Goal: Task Accomplishment & Management: Manage account settings

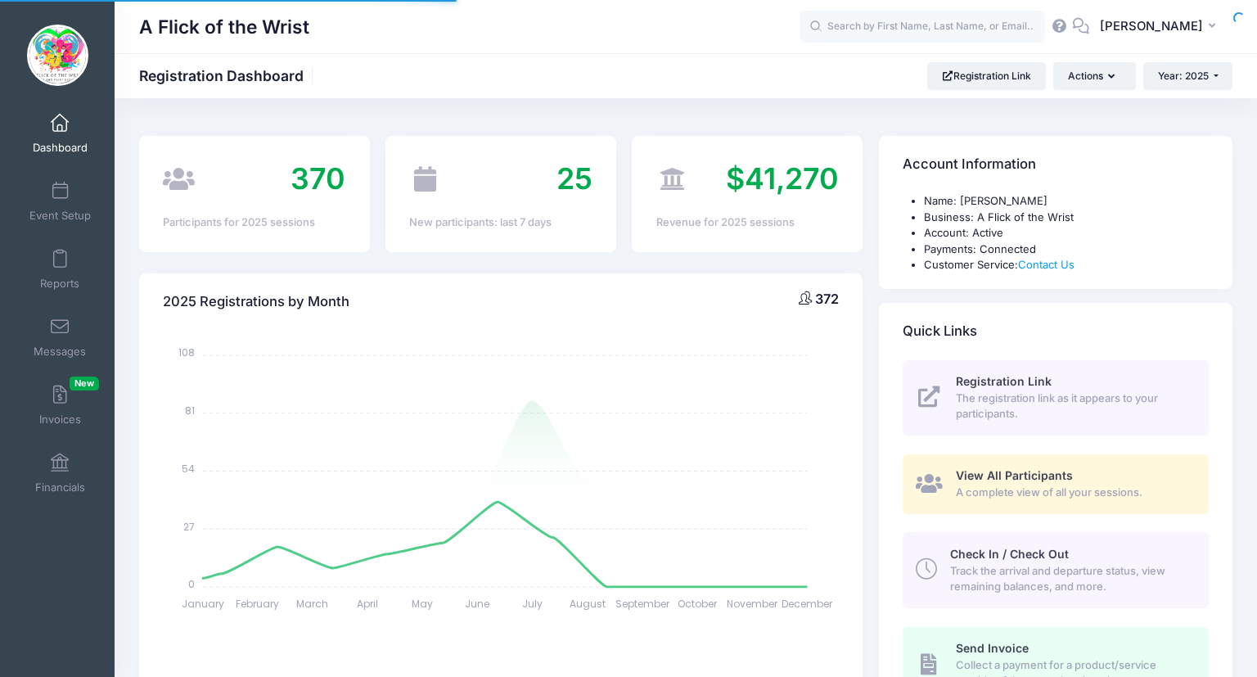
select select
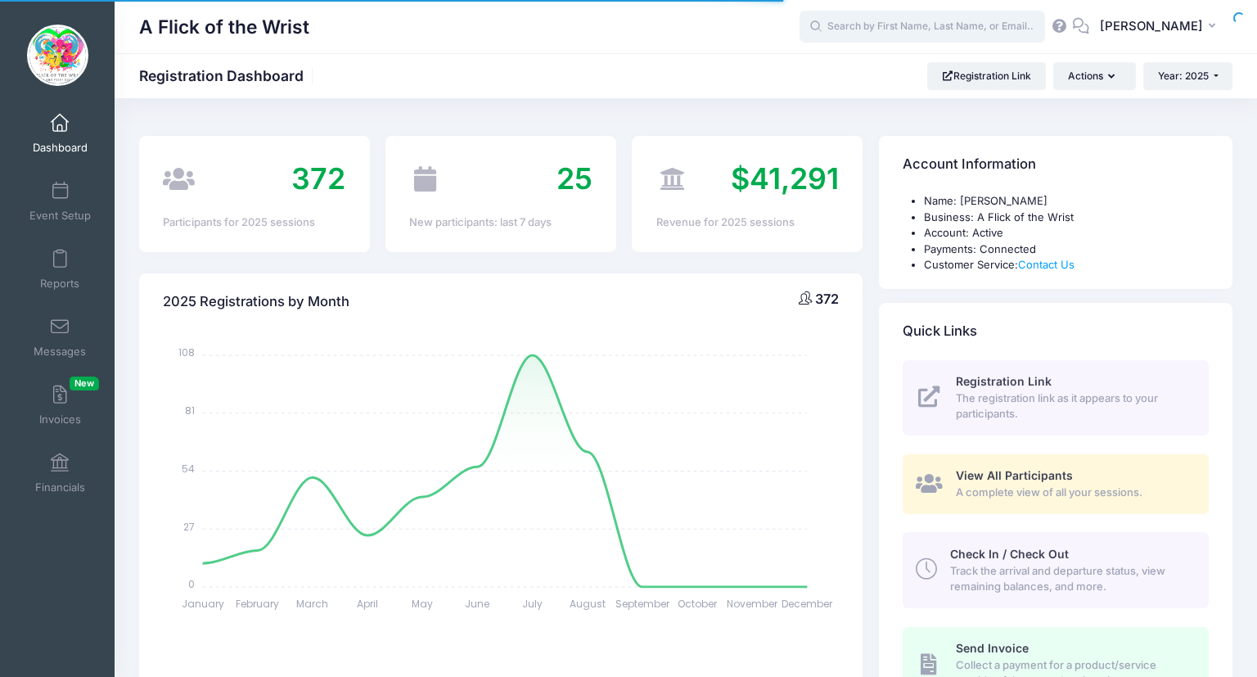
click at [903, 28] on input "text" at bounding box center [921, 27] width 245 height 33
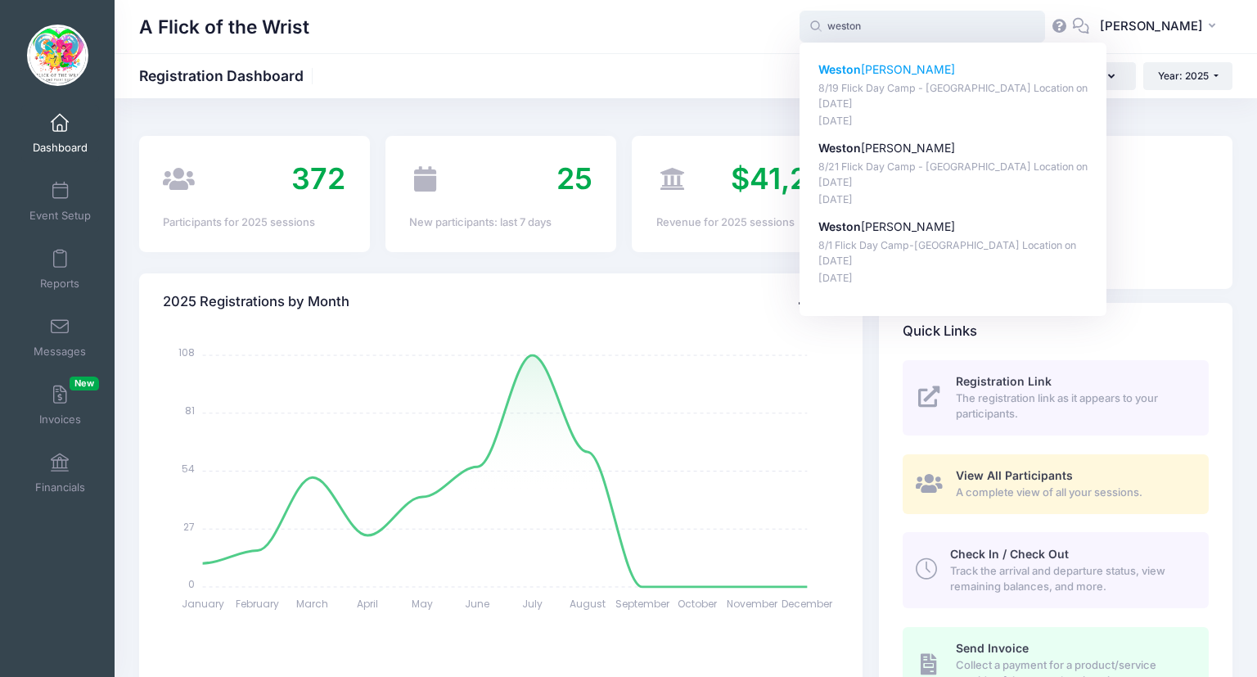
click at [948, 101] on p "8/19 Flick Day Camp - [GEOGRAPHIC_DATA] Location on [DATE]" at bounding box center [953, 96] width 270 height 30
type input "Weston Murphree (8/19 Flick Day Camp - MALVERN Location, Aug-19, 2025)"
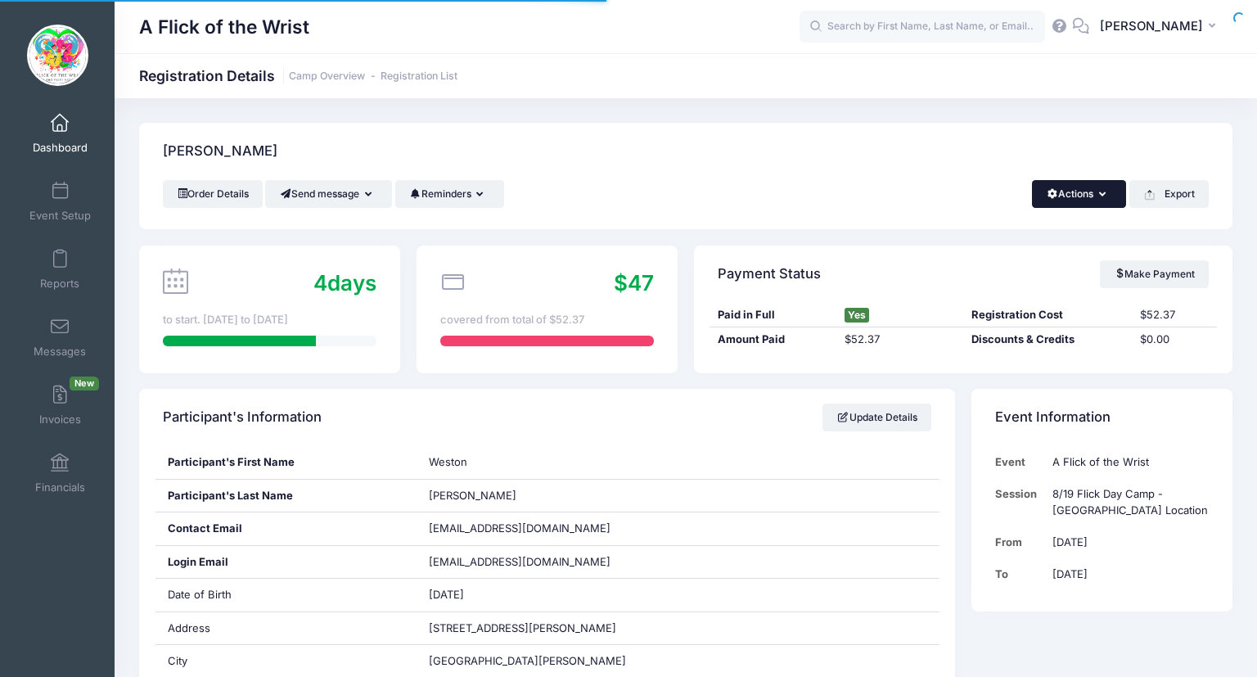
click at [1105, 197] on button "Actions" at bounding box center [1079, 194] width 94 height 28
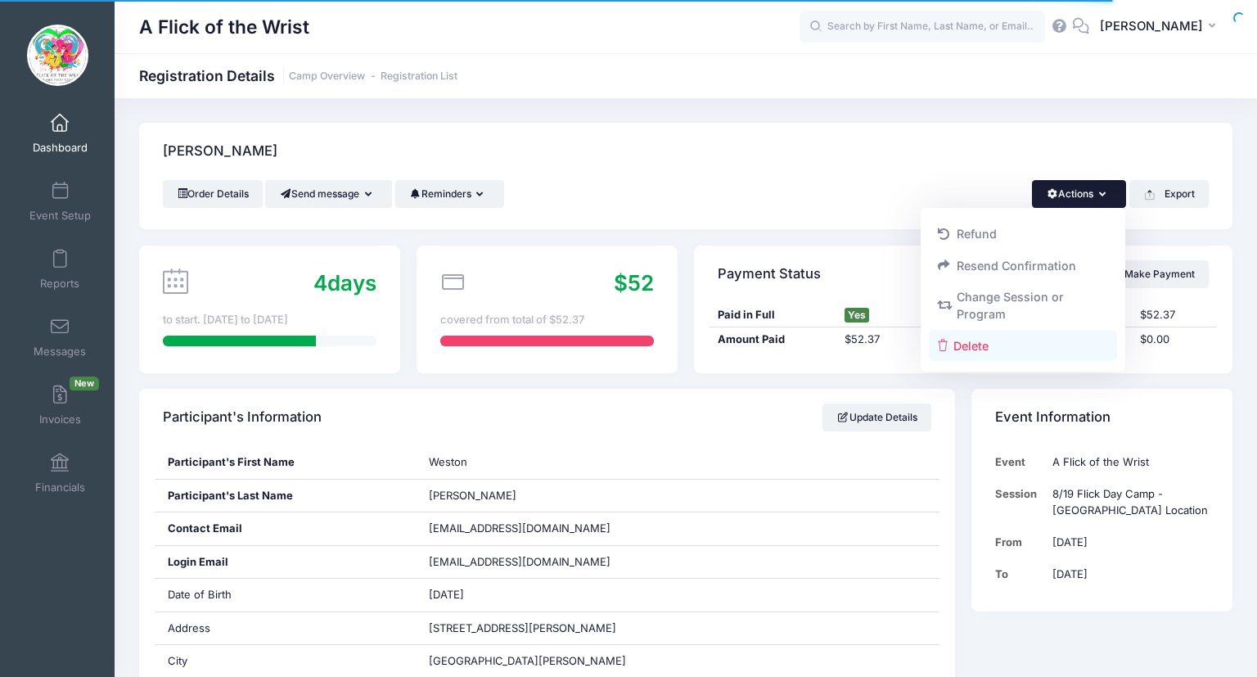
click at [977, 340] on link "Delete" at bounding box center [1023, 345] width 189 height 31
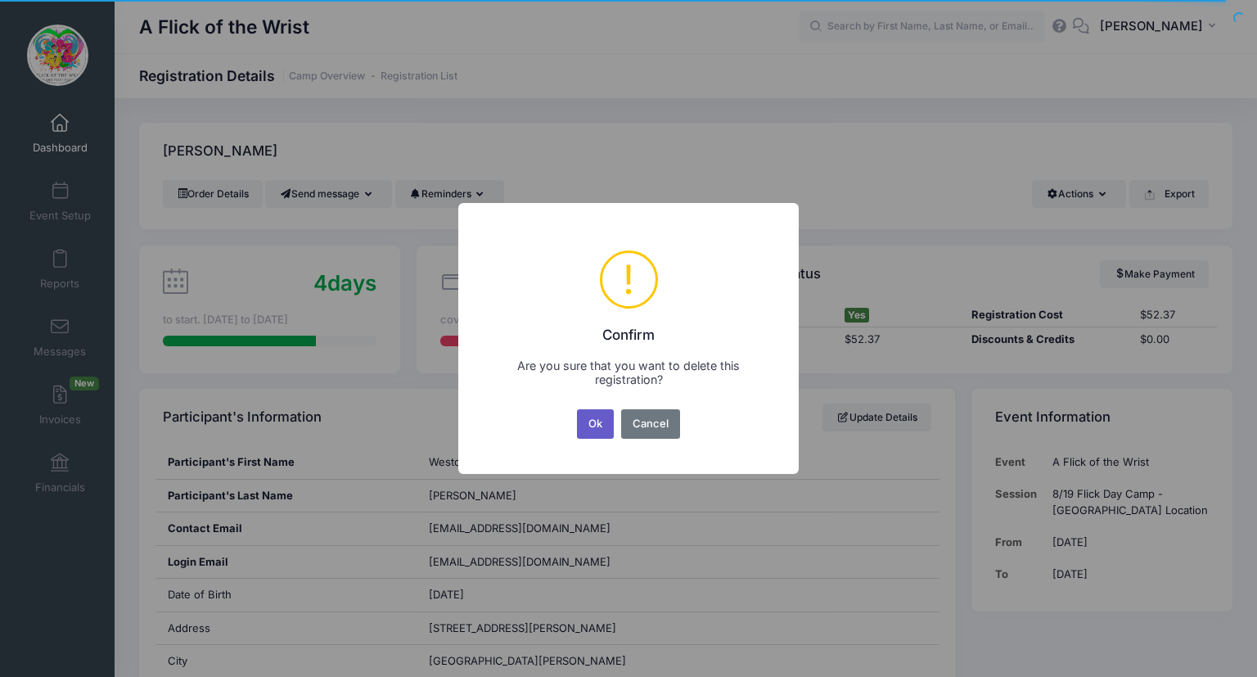
click at [590, 432] on button "Ok" at bounding box center [596, 423] width 38 height 29
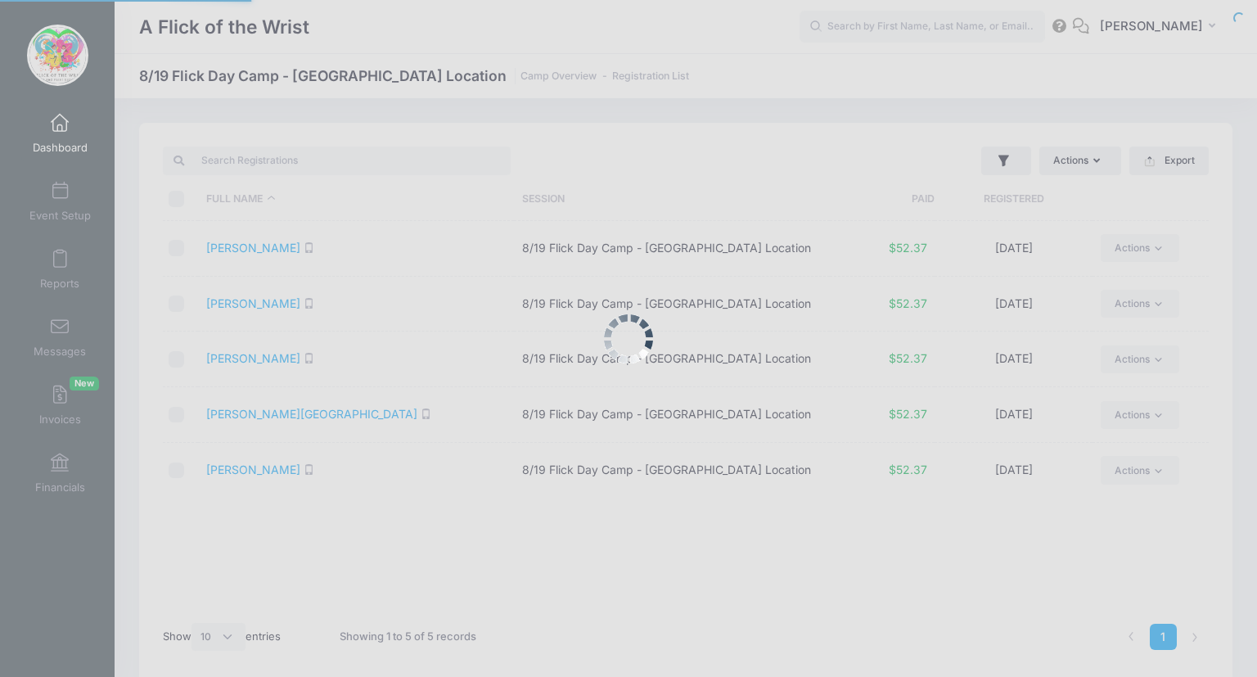
select select "10"
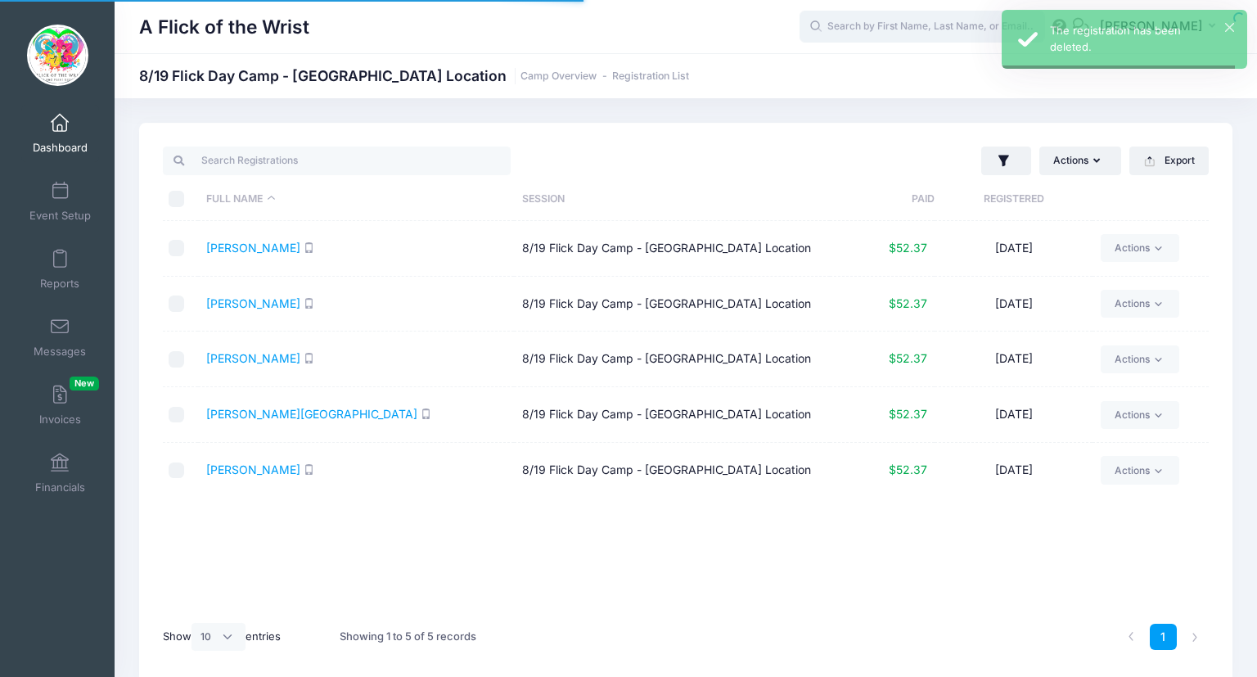
click at [876, 25] on input "text" at bounding box center [921, 27] width 245 height 33
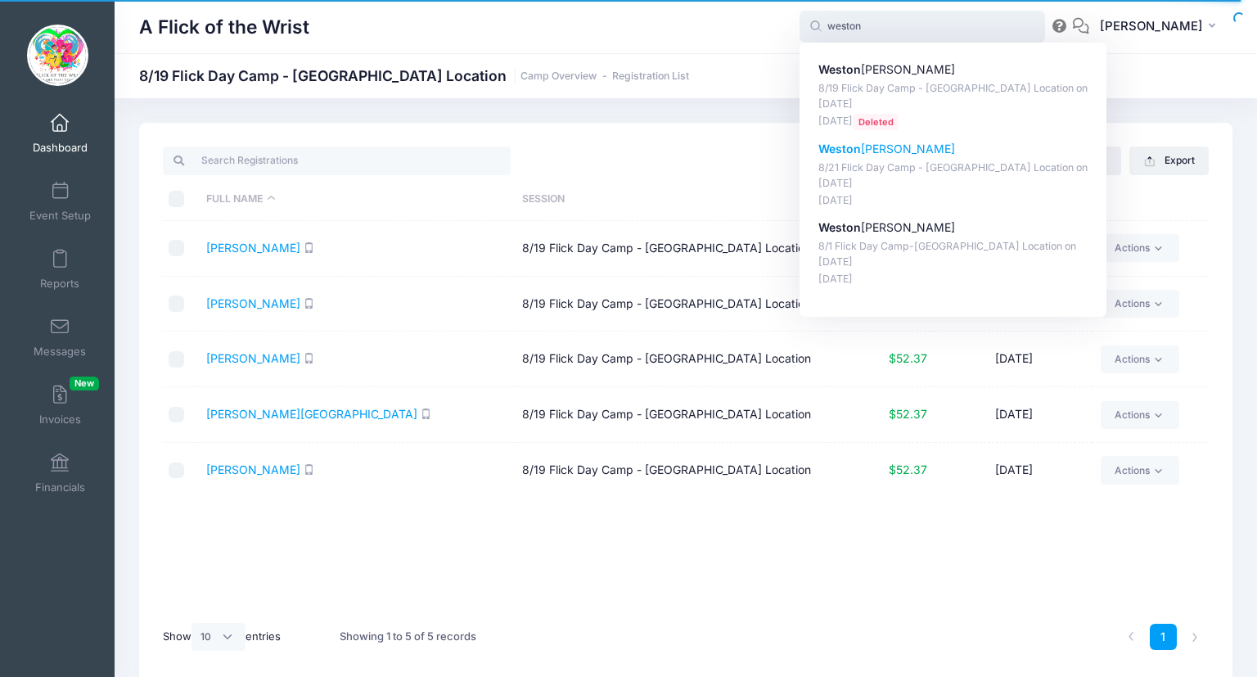
click at [914, 182] on p "8/21 Flick Day Camp - MALVERN Location on Aug-21, 2025" at bounding box center [953, 175] width 270 height 30
type input "Weston Murphree (8/21 Flick Day Camp - MALVERN Location, Aug-21, 2025)"
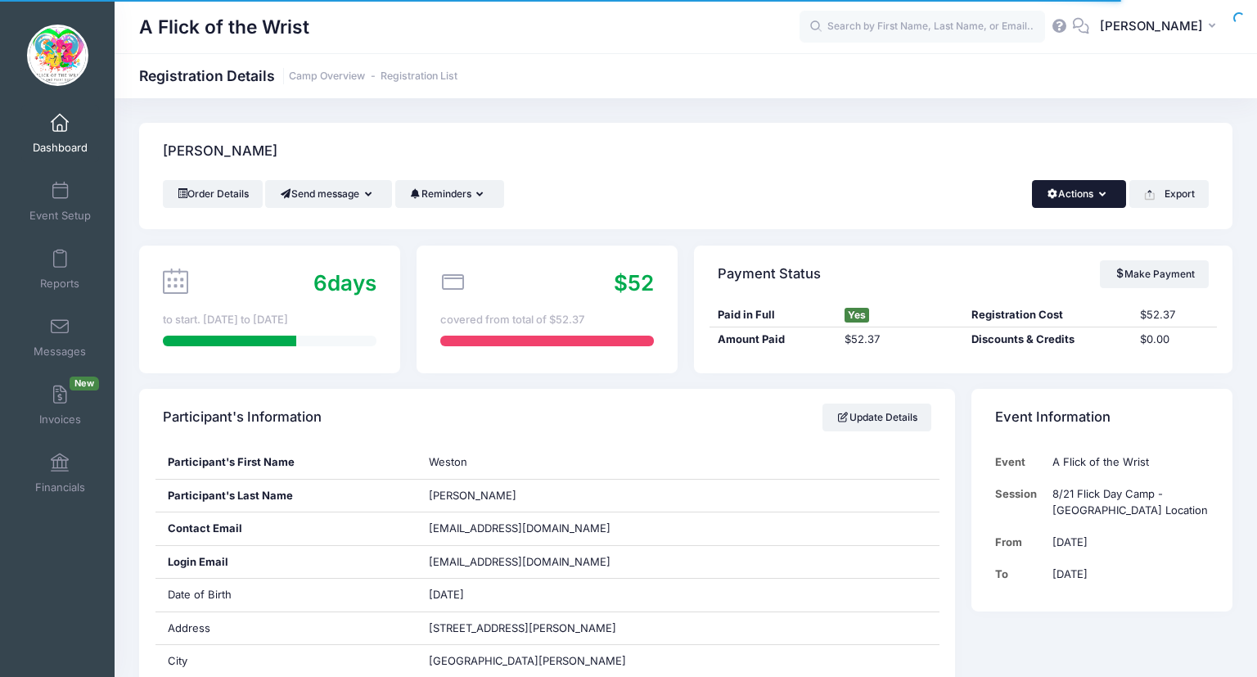
click at [1064, 196] on button "Actions" at bounding box center [1079, 194] width 94 height 28
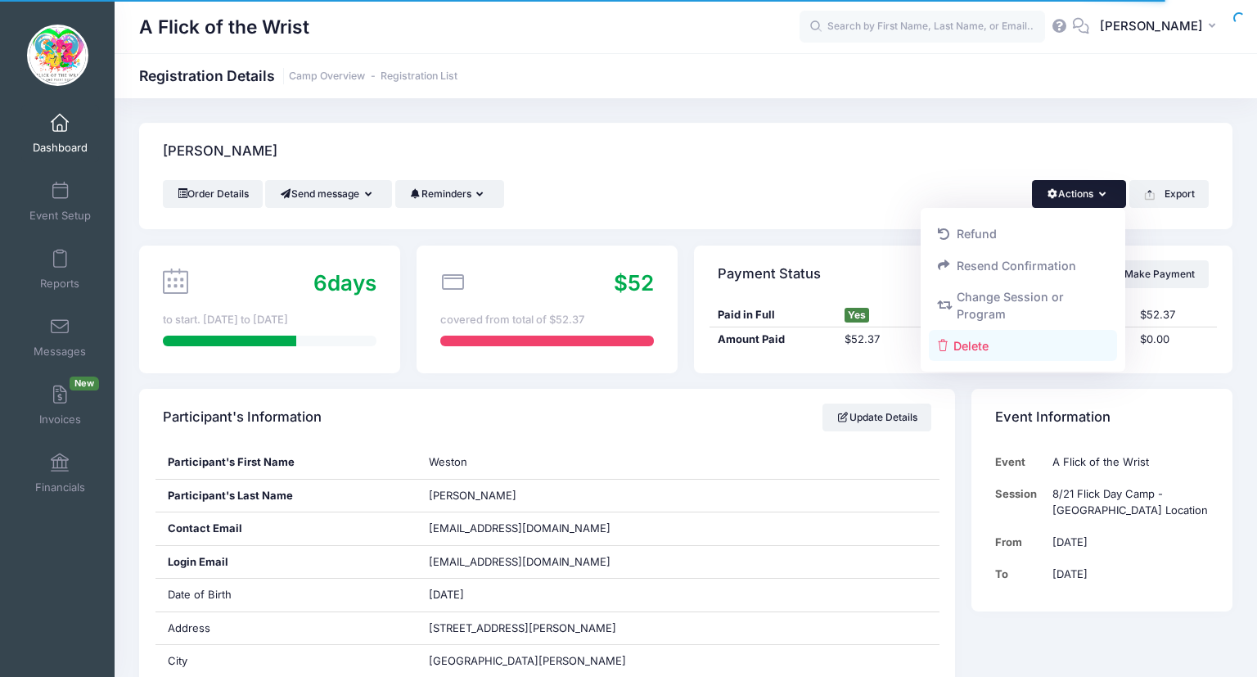
click at [966, 352] on link "Delete" at bounding box center [1023, 345] width 189 height 31
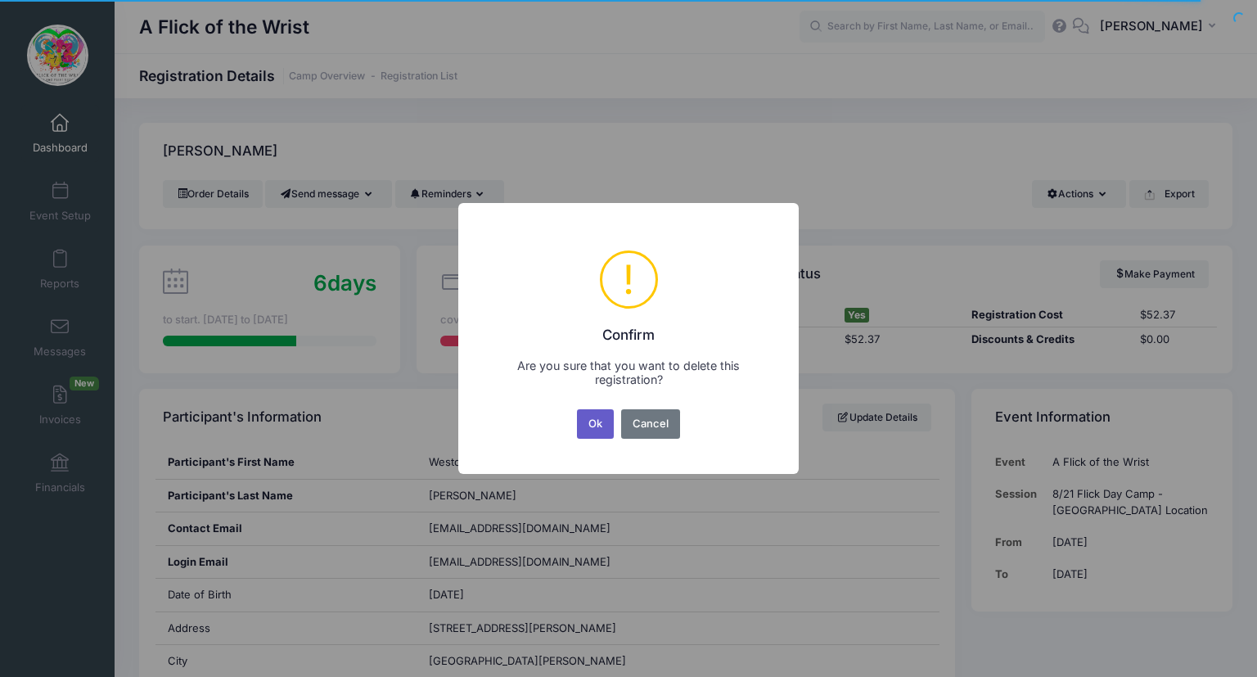
click at [592, 427] on button "Ok" at bounding box center [596, 423] width 38 height 29
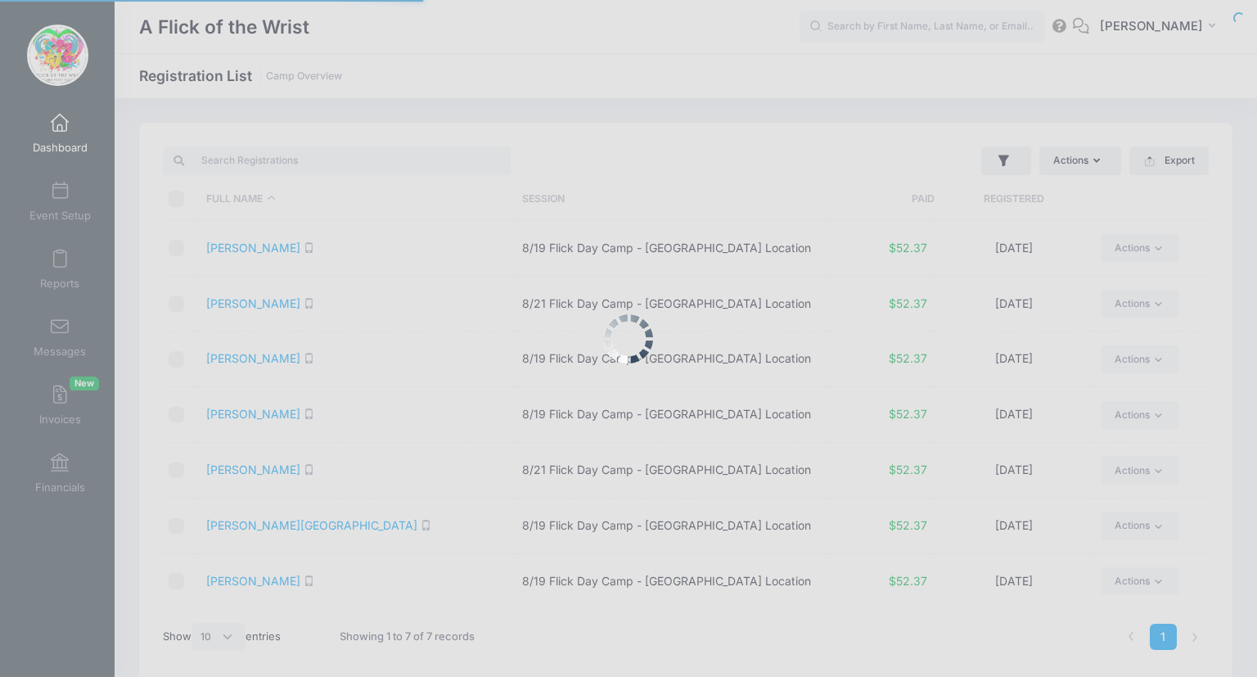
select select "10"
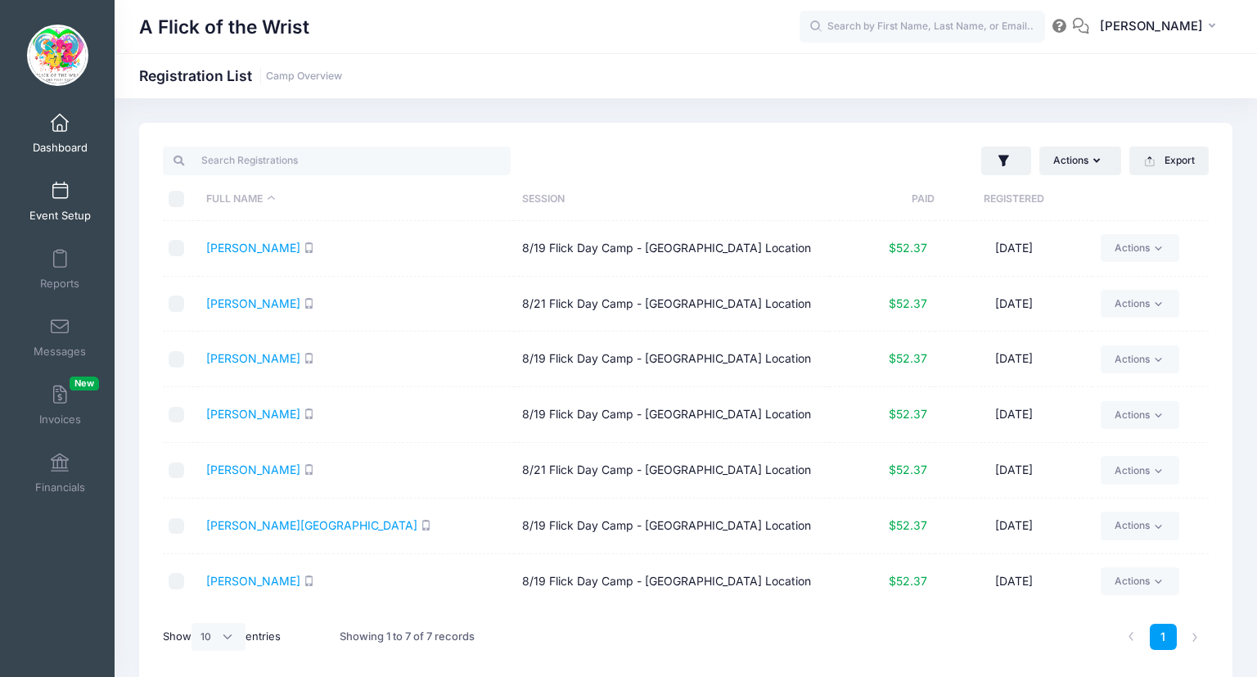
click at [55, 214] on span "Event Setup" at bounding box center [59, 216] width 61 height 14
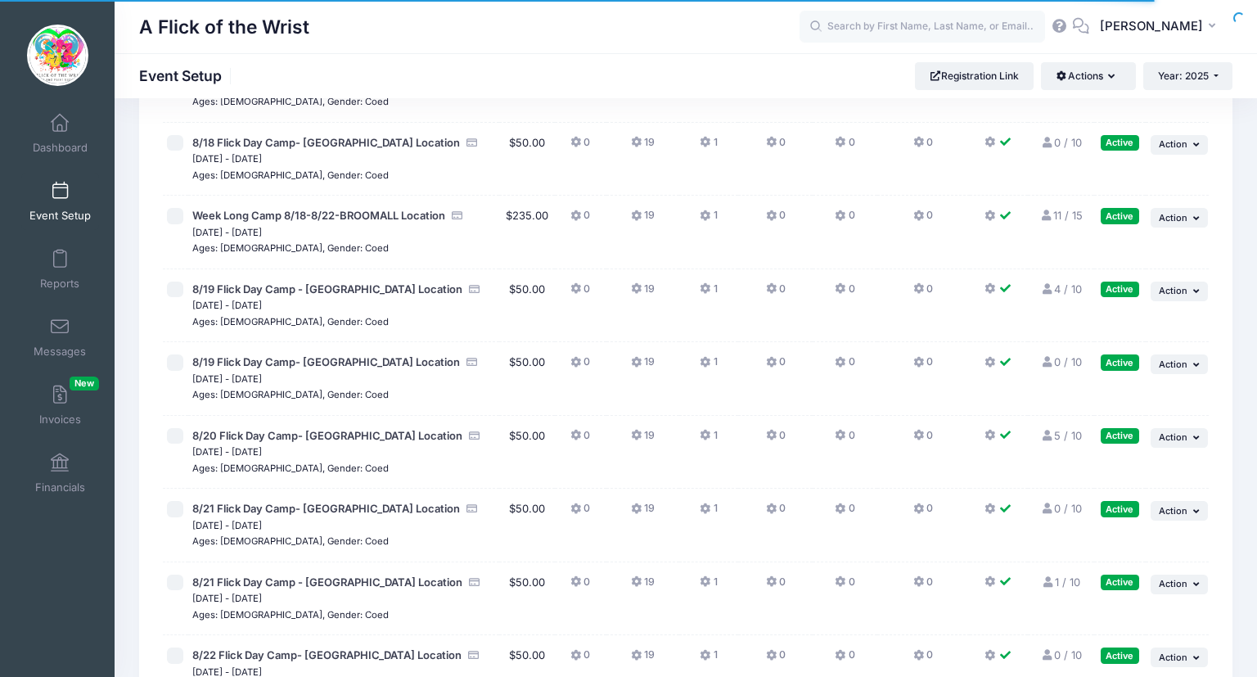
scroll to position [6189, 0]
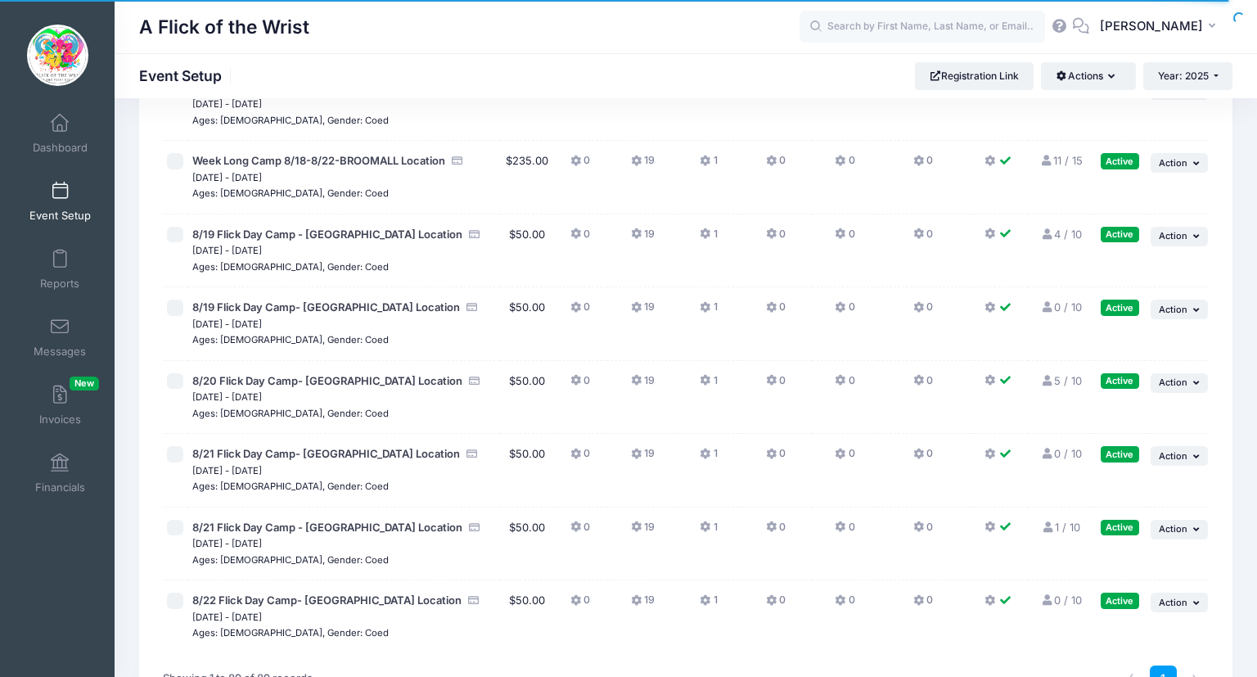
drag, startPoint x: 1254, startPoint y: 41, endPoint x: 1256, endPoint y: 668, distance: 626.8
click at [1196, 524] on icon "button" at bounding box center [1198, 528] width 10 height 9
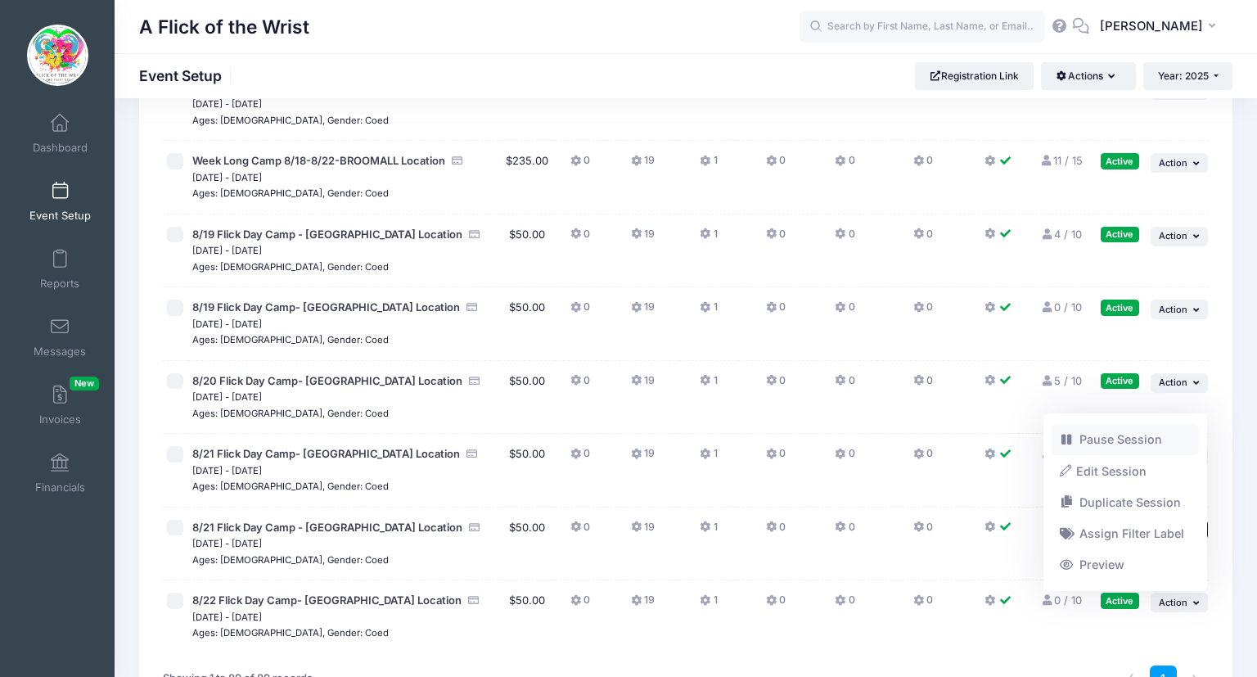
click at [1105, 444] on link "Pause Session" at bounding box center [1125, 439] width 148 height 31
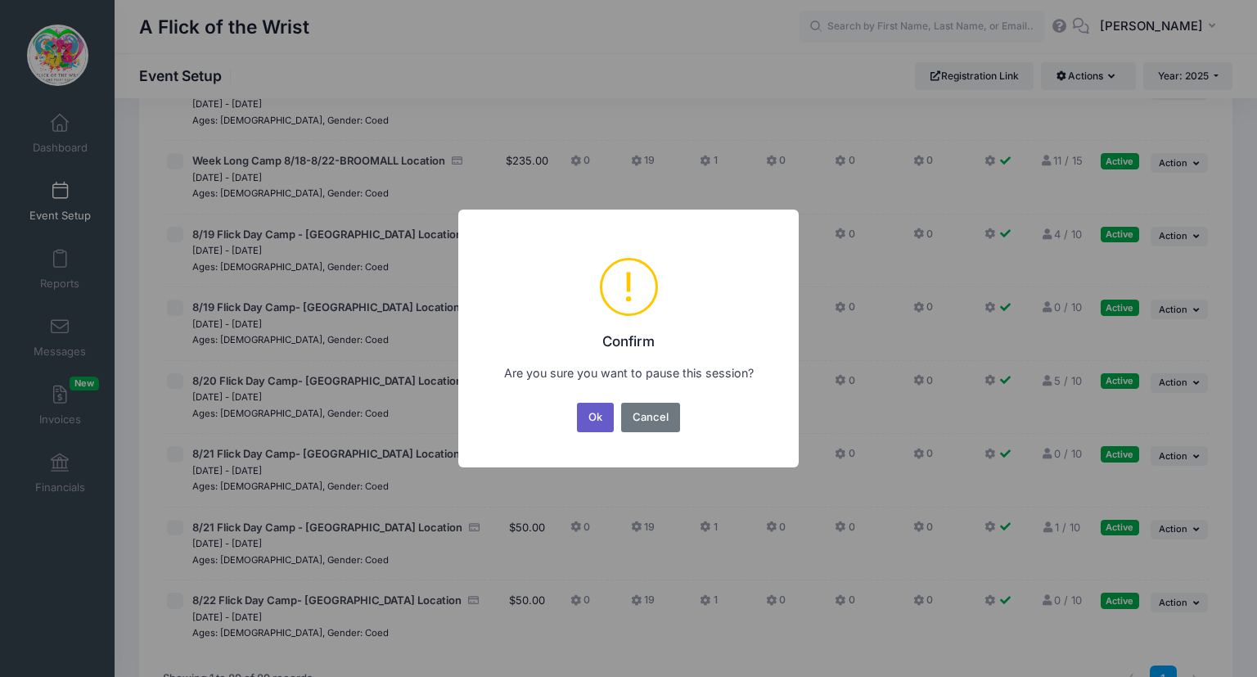
click at [596, 411] on button "Ok" at bounding box center [596, 417] width 38 height 29
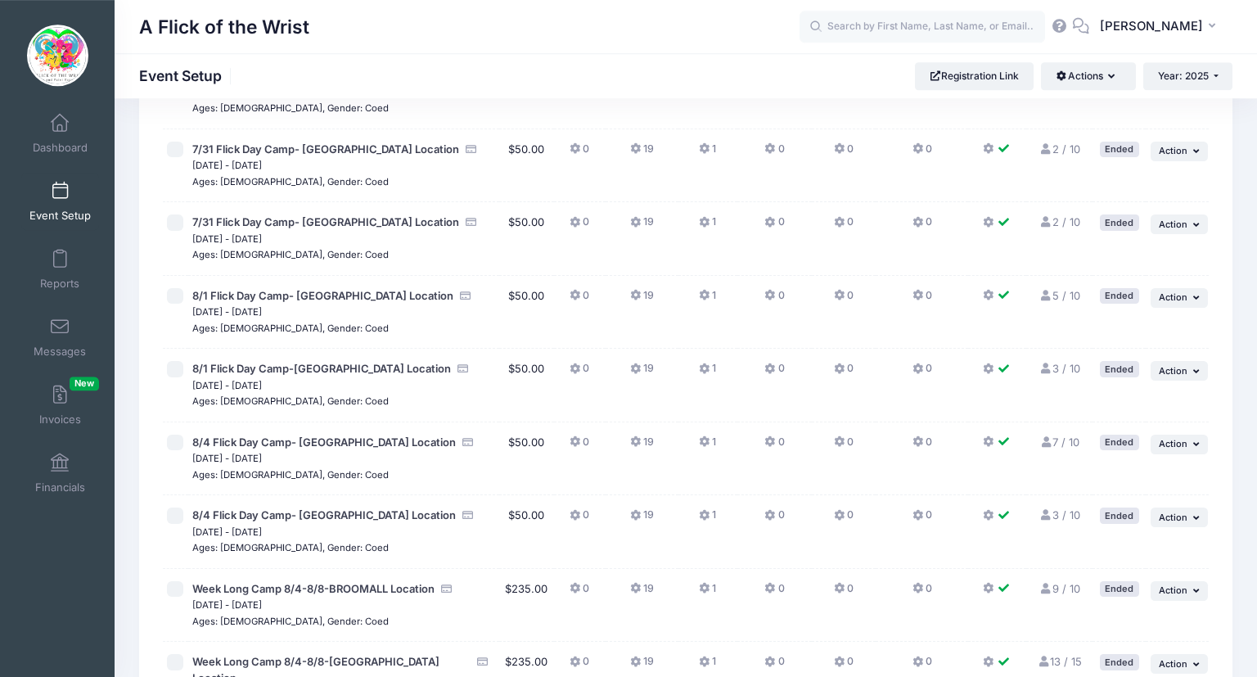
scroll to position [6189, 0]
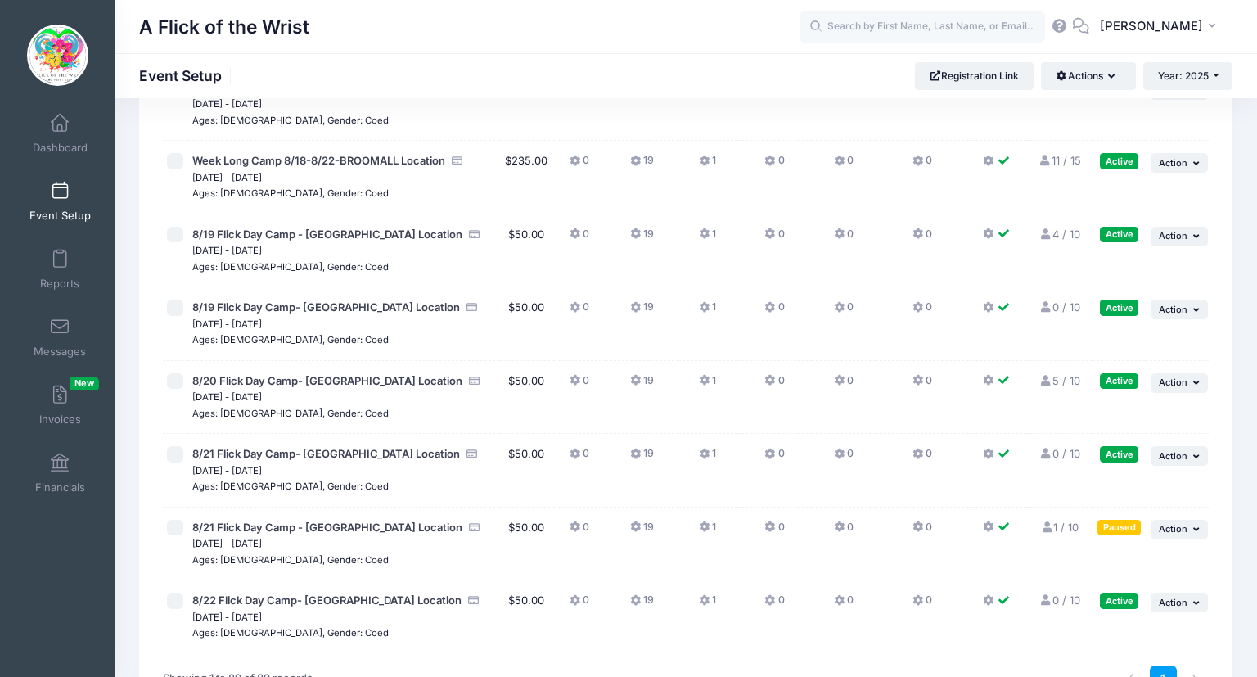
click at [1056, 520] on link "1 / 10 Full" at bounding box center [1059, 526] width 38 height 13
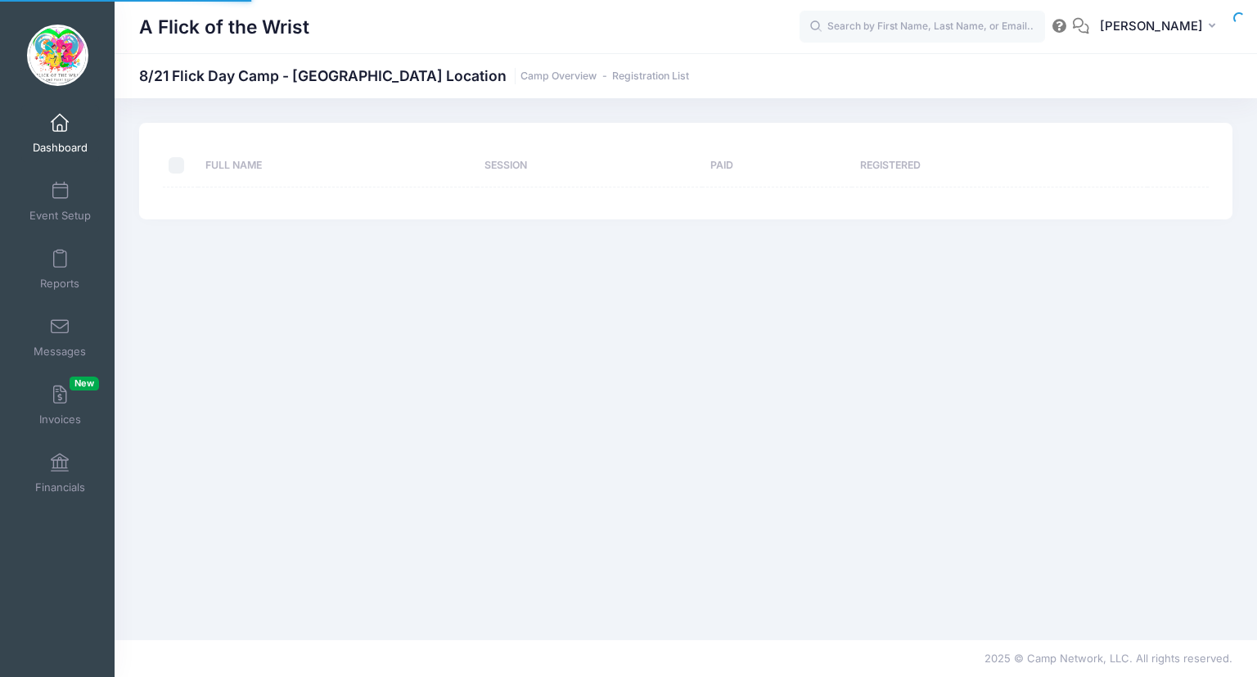
select select "10"
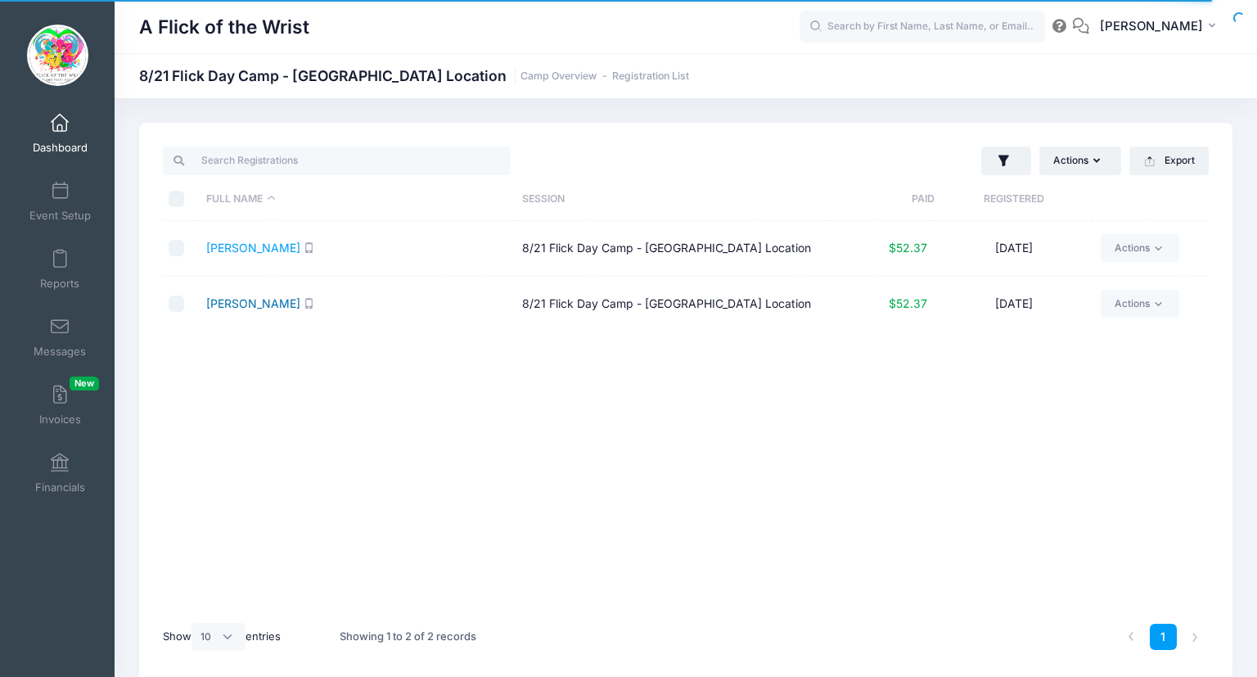
click at [265, 302] on link "Murphree, Weston" at bounding box center [253, 303] width 94 height 14
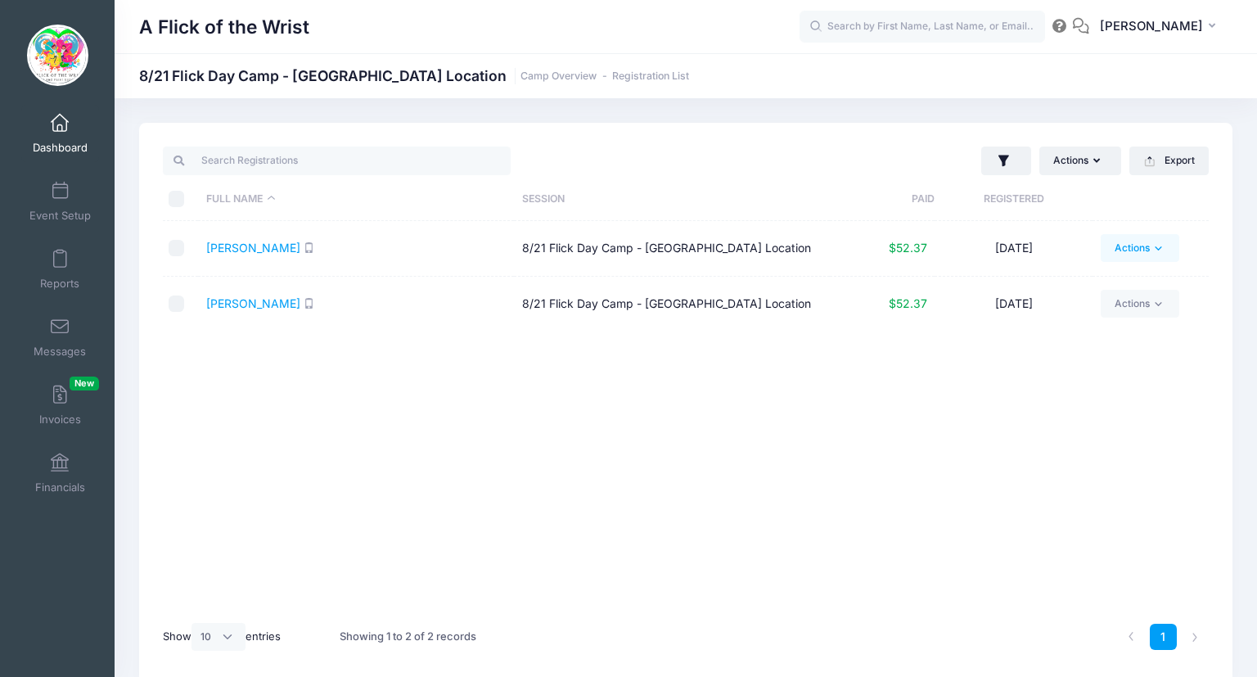
click at [1135, 254] on link "Actions" at bounding box center [1140, 248] width 78 height 28
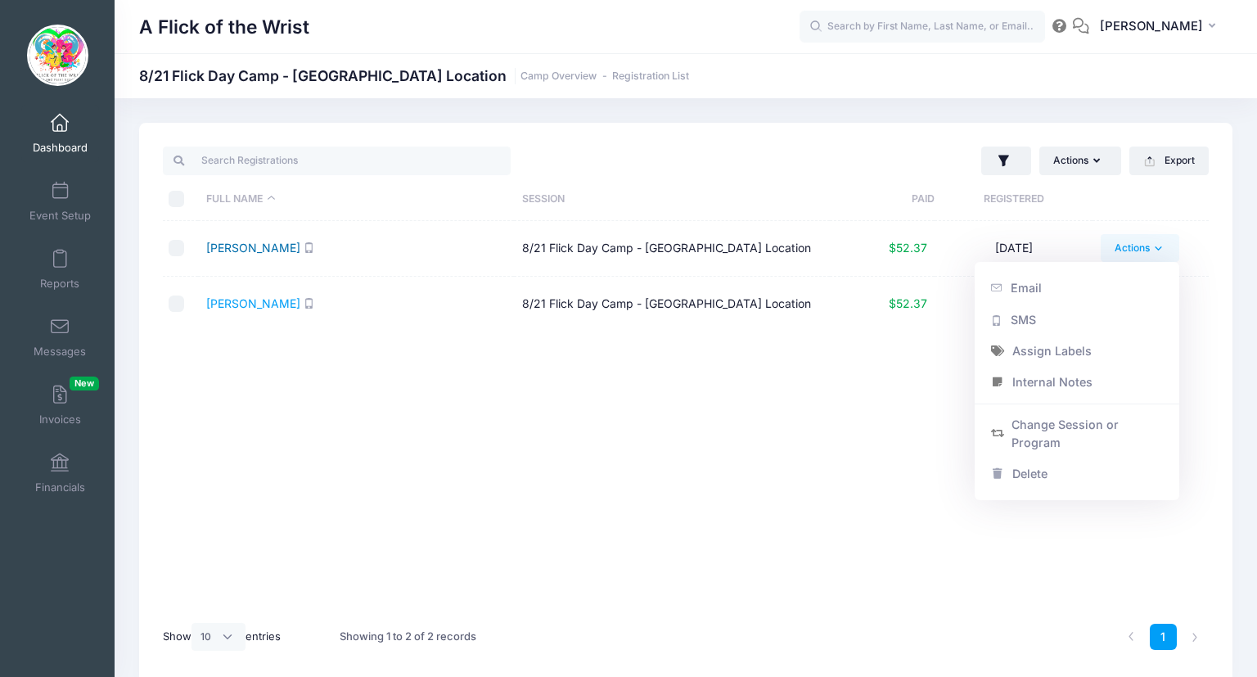
click at [269, 250] on link "[PERSON_NAME]" at bounding box center [253, 248] width 94 height 14
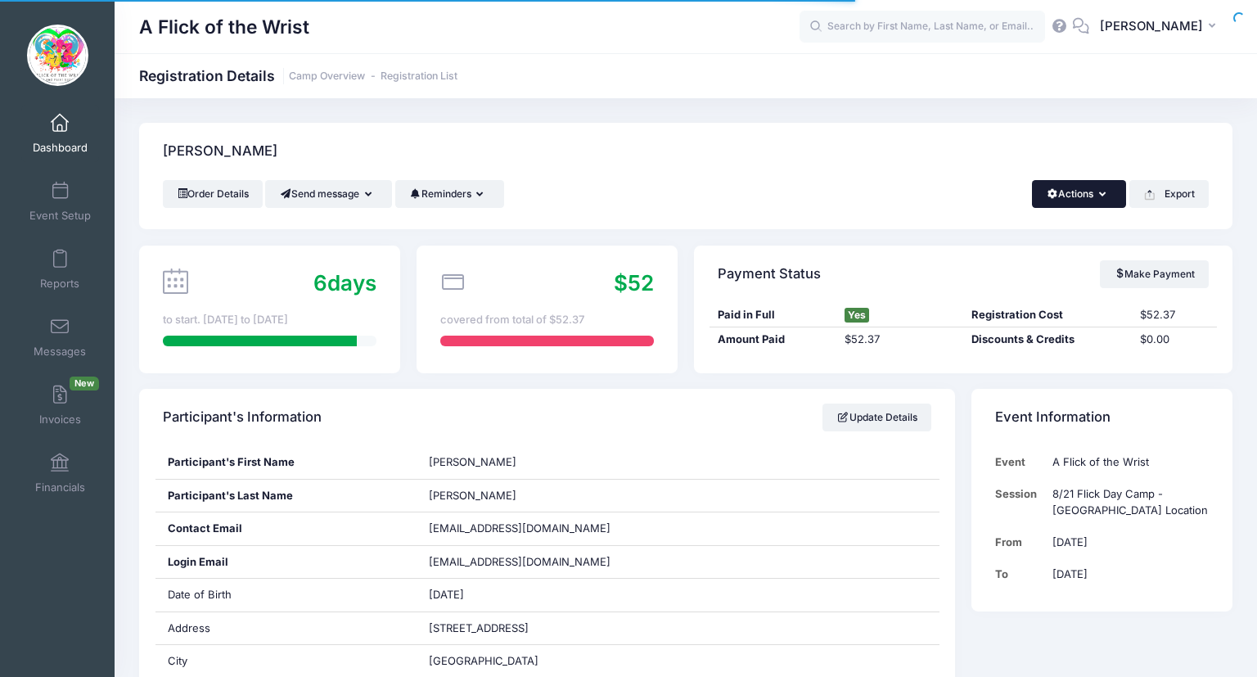
click at [1058, 192] on button "Actions" at bounding box center [1079, 194] width 94 height 28
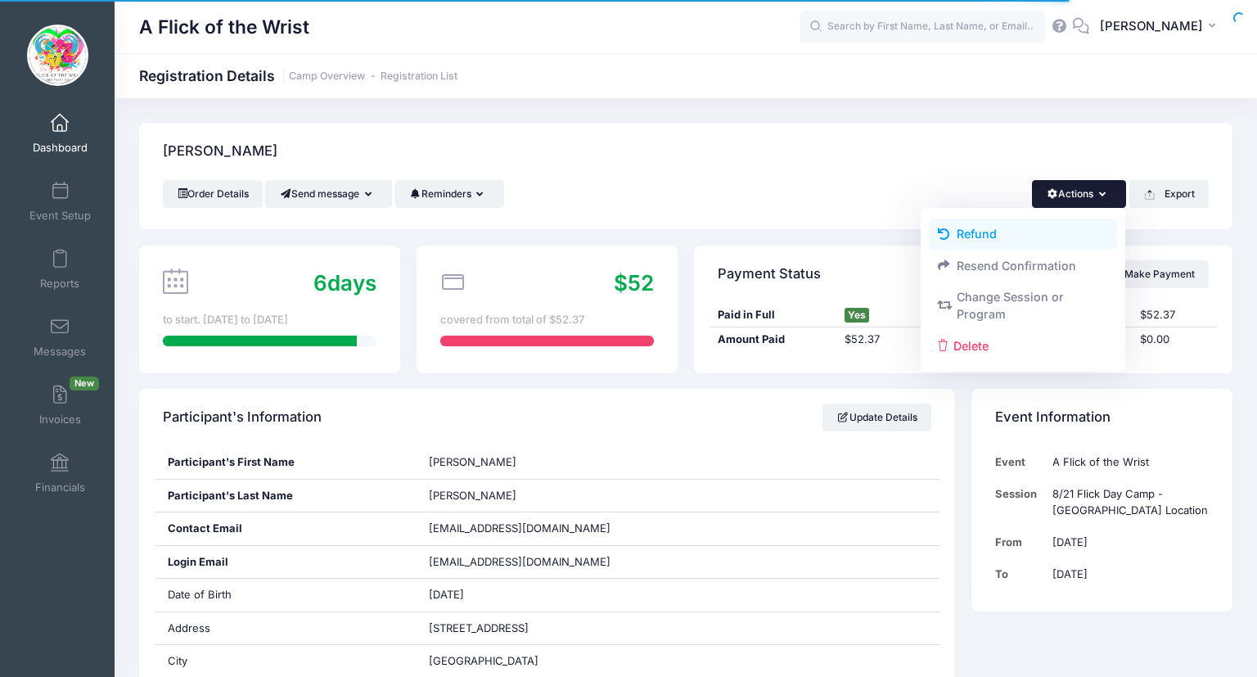
click at [974, 243] on link "Refund" at bounding box center [1023, 233] width 189 height 31
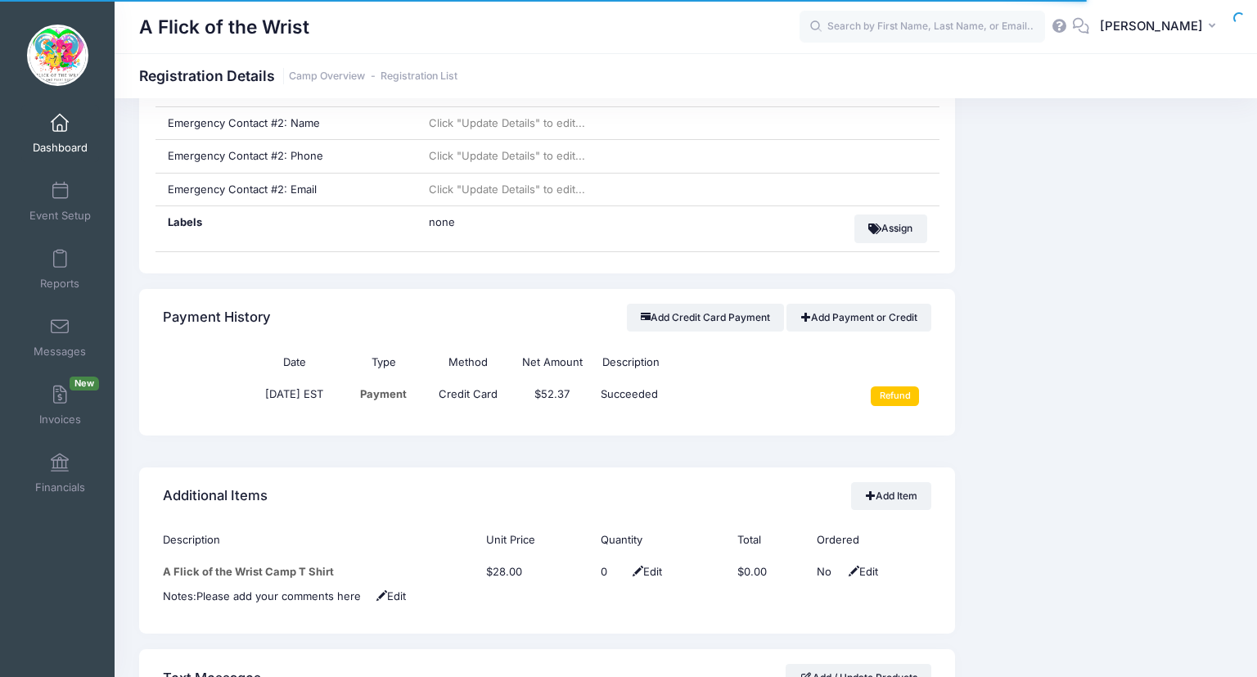
scroll to position [1082, 0]
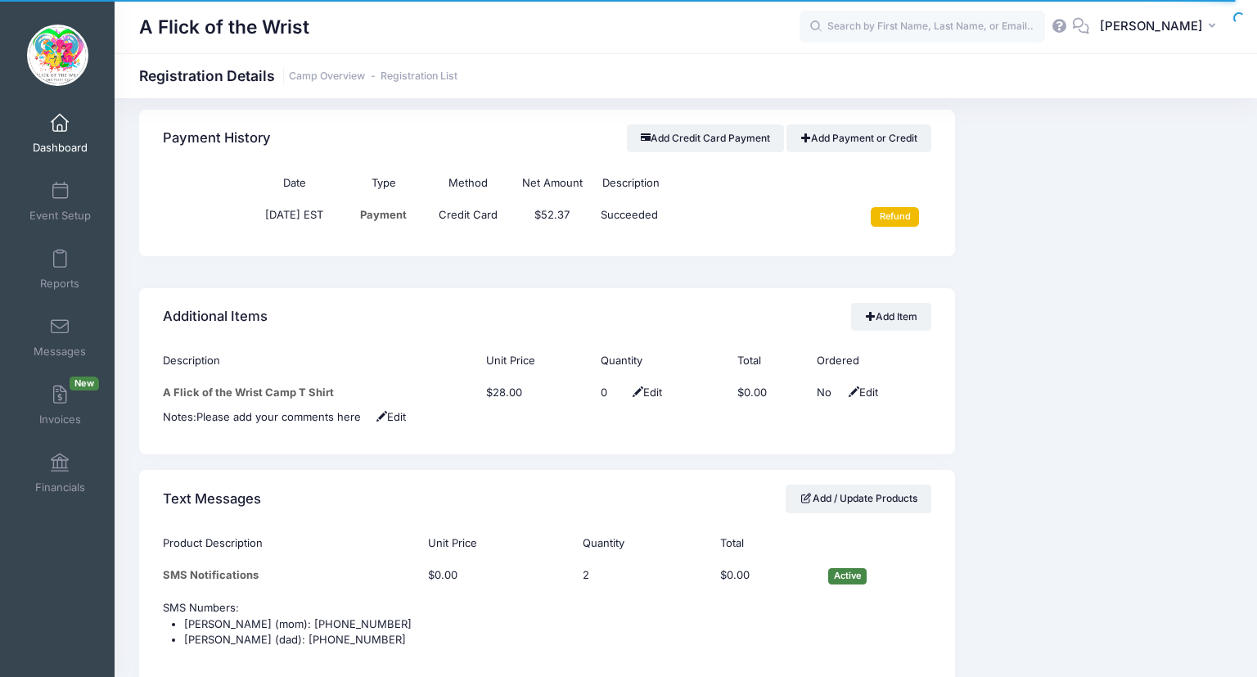
click at [901, 208] on input "Refund" at bounding box center [895, 217] width 48 height 20
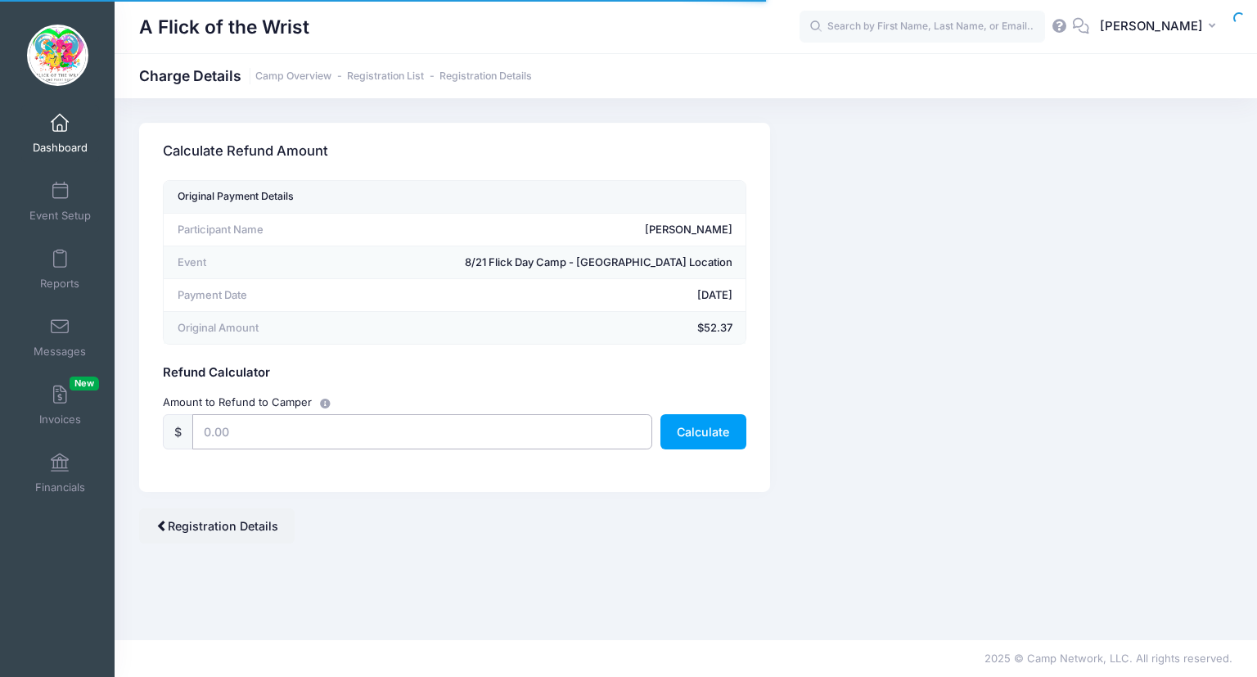
click at [352, 425] on input "text" at bounding box center [422, 431] width 460 height 35
click at [725, 437] on button "Calculate" at bounding box center [703, 431] width 86 height 35
click at [542, 434] on input "50.00" at bounding box center [422, 431] width 460 height 35
type input "5"
type input "40.00"
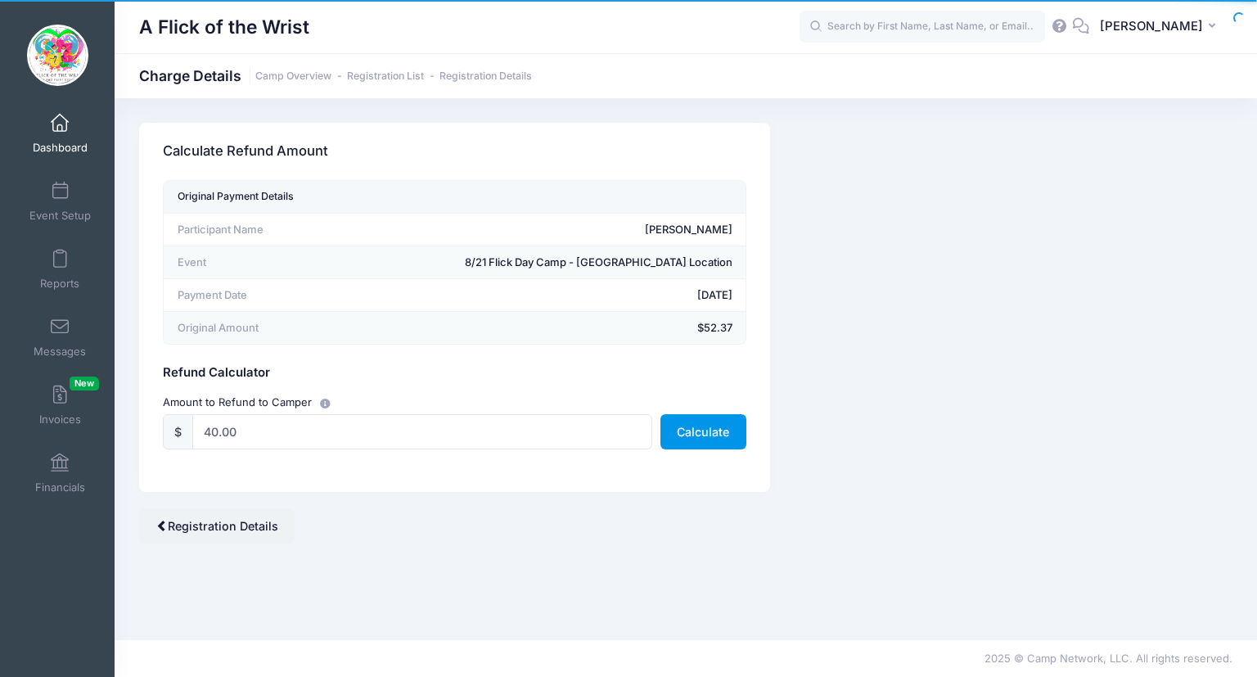
click at [738, 428] on button "Calculate" at bounding box center [703, 431] width 86 height 35
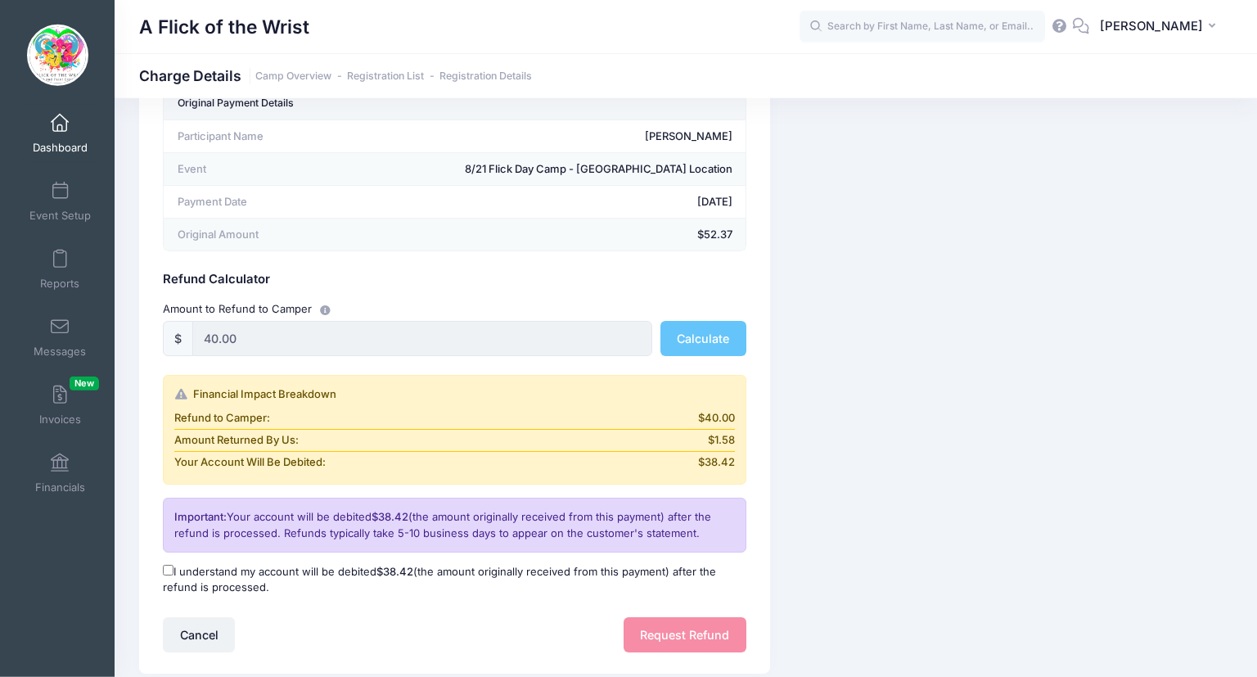
scroll to position [95, 0]
click at [210, 336] on input "40.00" at bounding box center [422, 336] width 460 height 35
click at [221, 339] on input "40.00" at bounding box center [422, 336] width 460 height 35
click at [211, 335] on input "40.00" at bounding box center [422, 336] width 460 height 35
click at [218, 336] on input "40.00" at bounding box center [422, 336] width 460 height 35
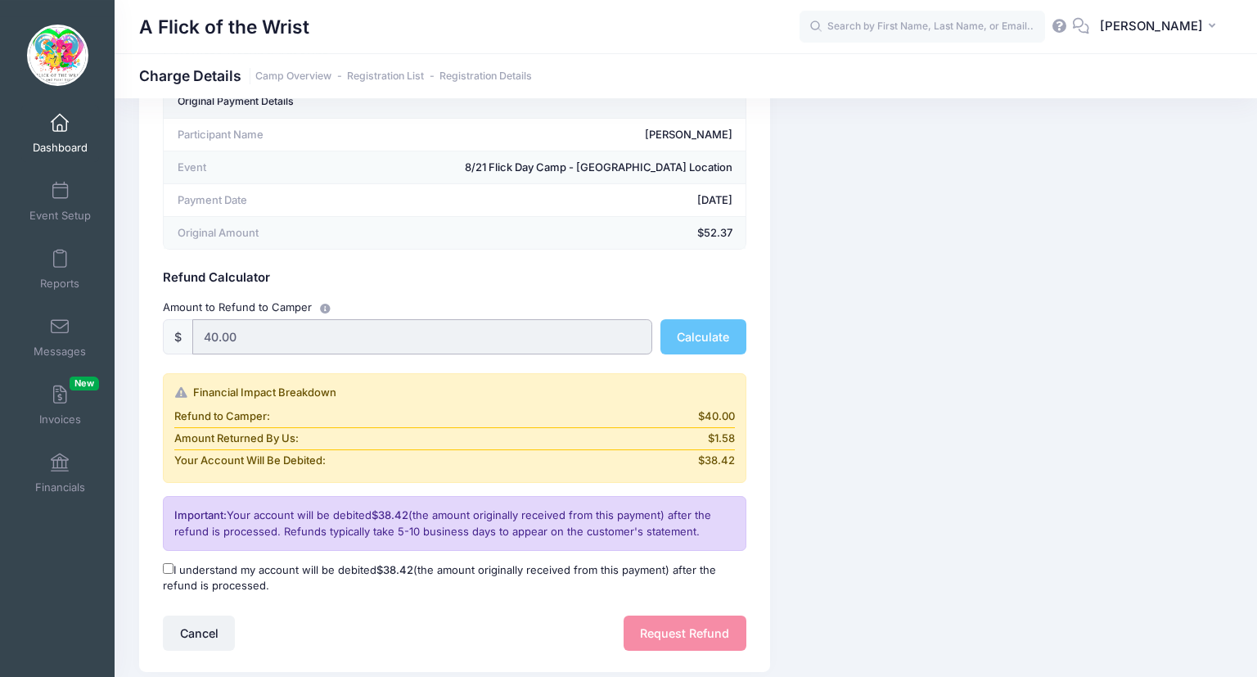
click at [218, 336] on input "40.00" at bounding box center [422, 336] width 460 height 35
drag, startPoint x: 278, startPoint y: 322, endPoint x: 182, endPoint y: 335, distance: 97.3
click at [192, 335] on input "40.00" at bounding box center [422, 336] width 460 height 35
click at [213, 632] on button "Cancel" at bounding box center [199, 632] width 72 height 35
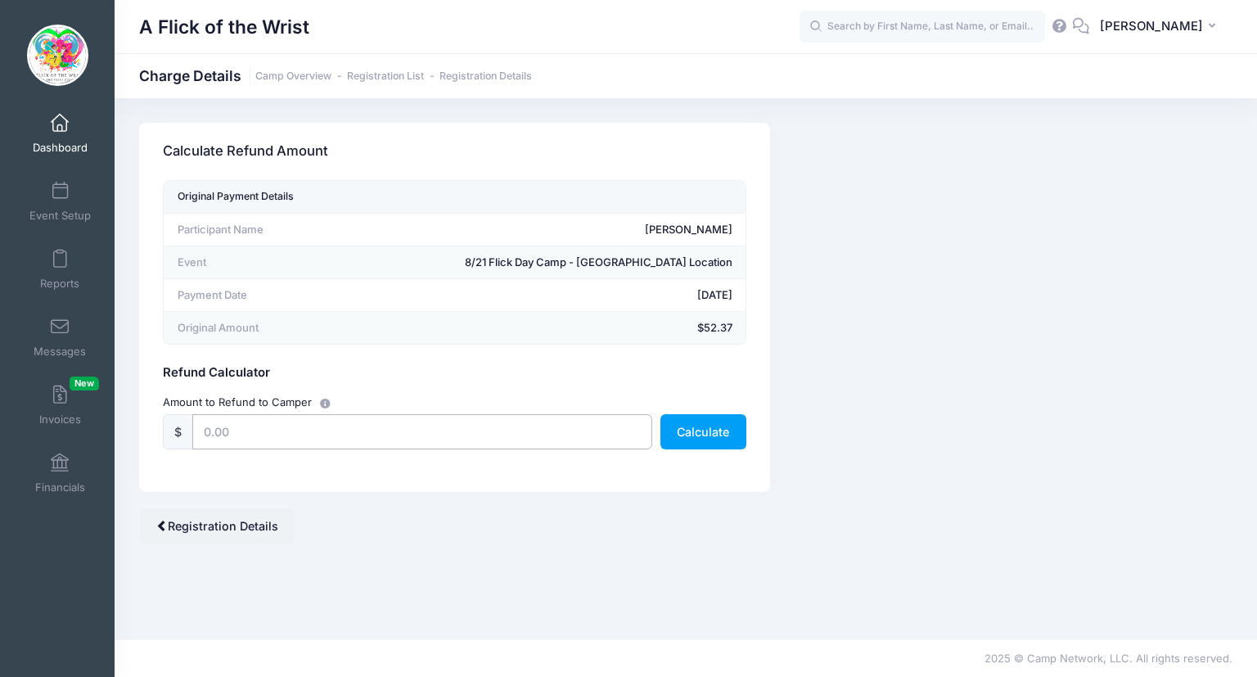
click at [322, 443] on input "text" at bounding box center [422, 431] width 460 height 35
click at [716, 407] on div "Amount to Refund to Camper" at bounding box center [454, 402] width 599 height 17
click at [702, 425] on button "Calculate" at bounding box center [703, 431] width 86 height 35
click at [218, 432] on input "50.00" at bounding box center [422, 431] width 460 height 35
type input "52.37"
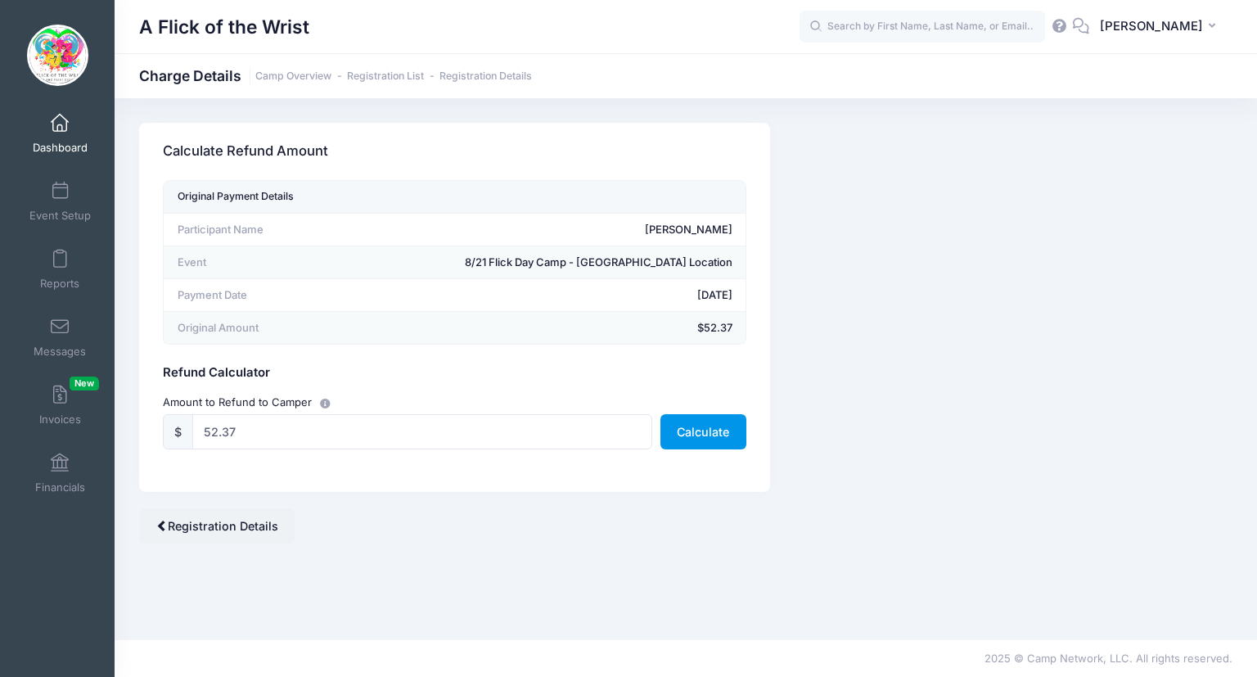
click at [710, 424] on button "Calculate" at bounding box center [703, 431] width 86 height 35
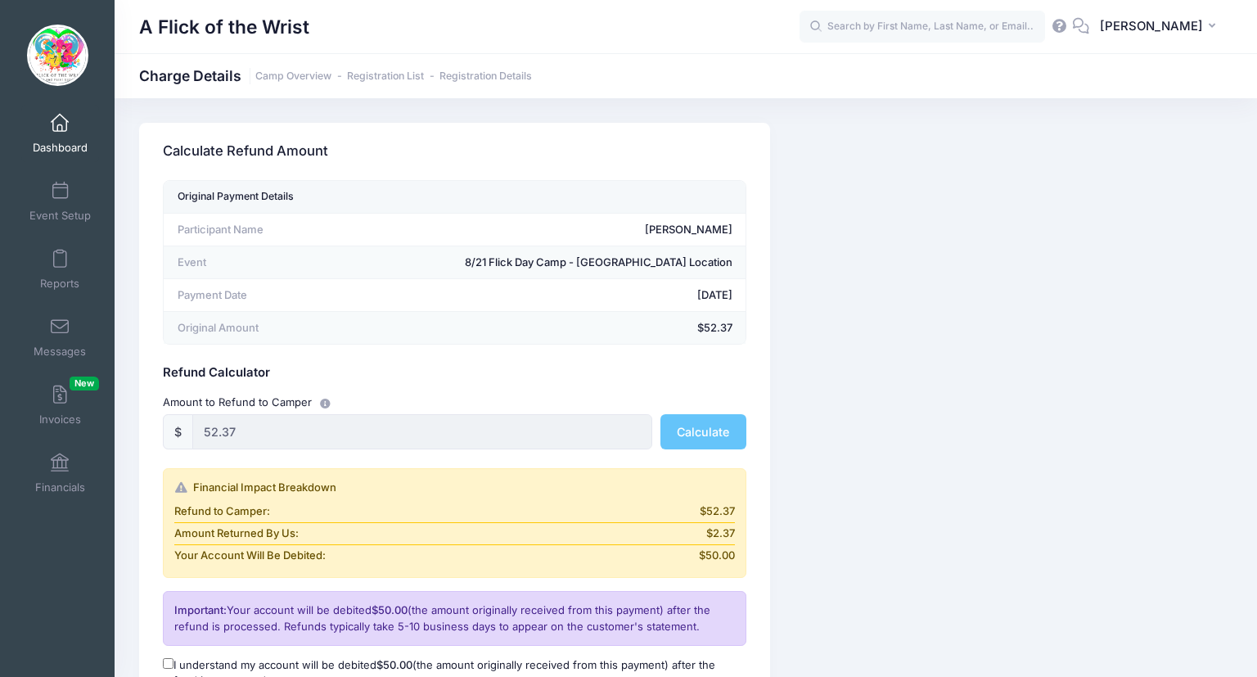
scroll to position [200, 0]
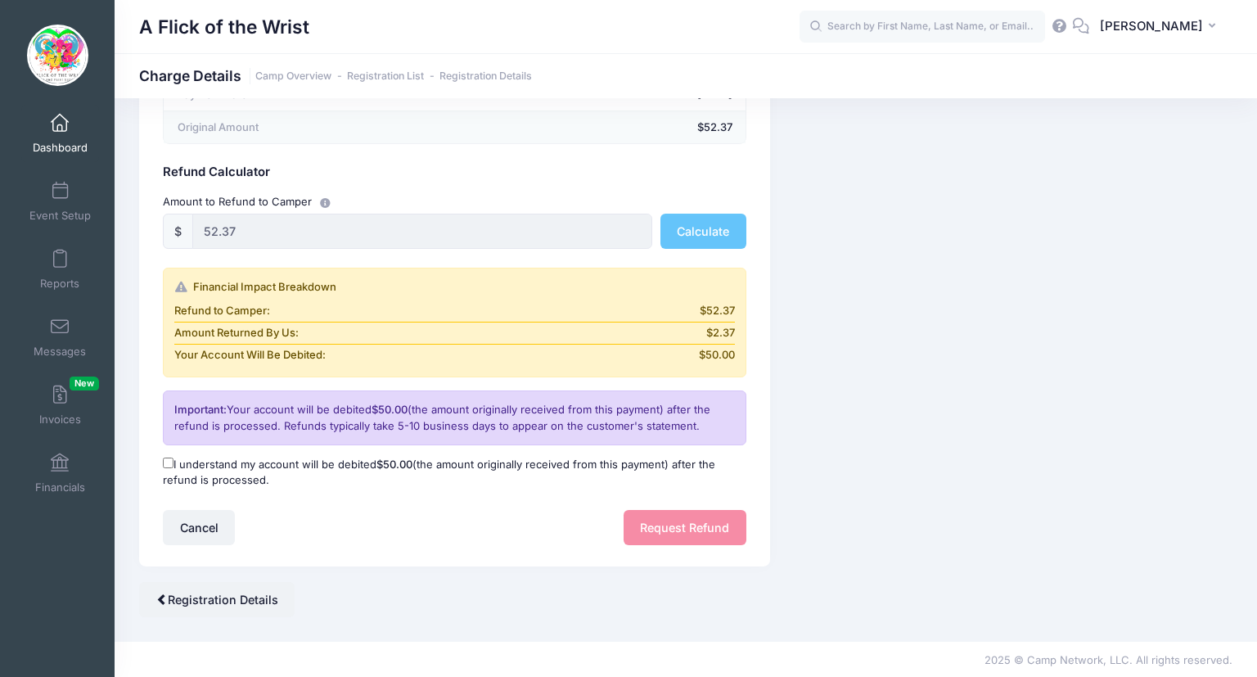
click at [169, 457] on input "I understand my account will be debited $50.00 (the amount originally received …" at bounding box center [168, 462] width 11 height 11
checkbox input "true"
click at [663, 532] on button "Request Refund" at bounding box center [684, 527] width 123 height 35
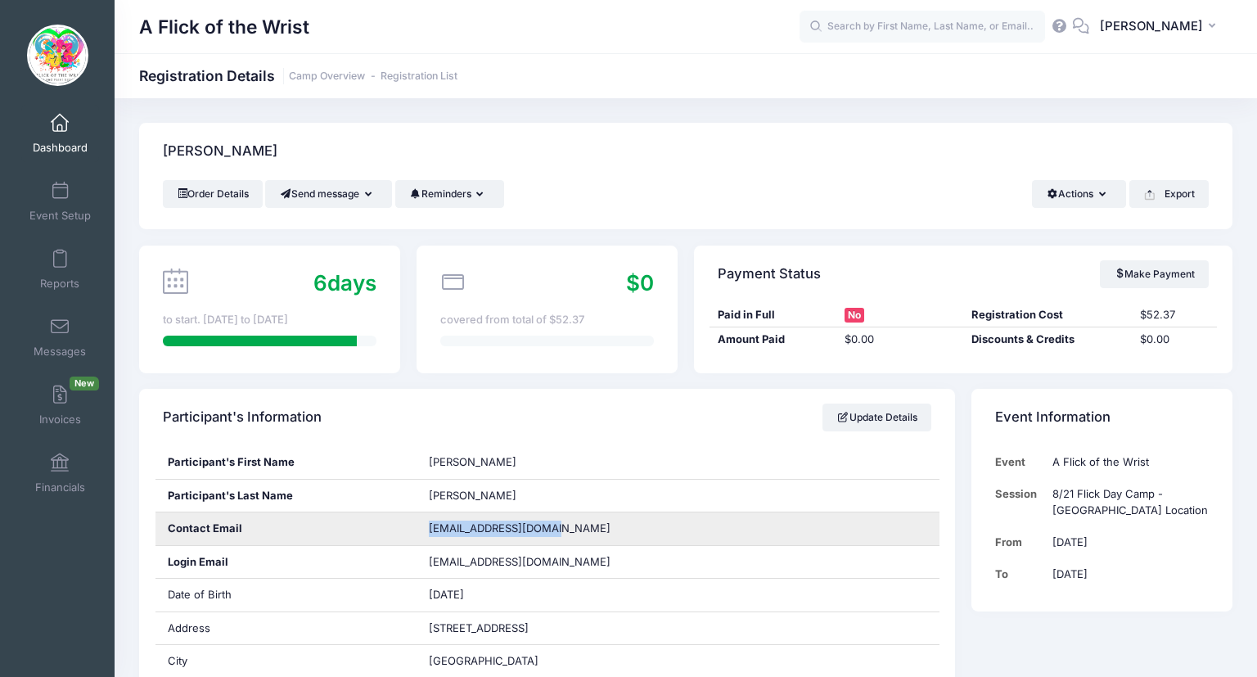
drag, startPoint x: 552, startPoint y: 529, endPoint x: 426, endPoint y: 528, distance: 126.0
click at [426, 528] on div "[EMAIL_ADDRESS][DOMAIN_NAME]" at bounding box center [677, 528] width 523 height 33
copy span "[EMAIL_ADDRESS][DOMAIN_NAME]"
